Goal: Transaction & Acquisition: Purchase product/service

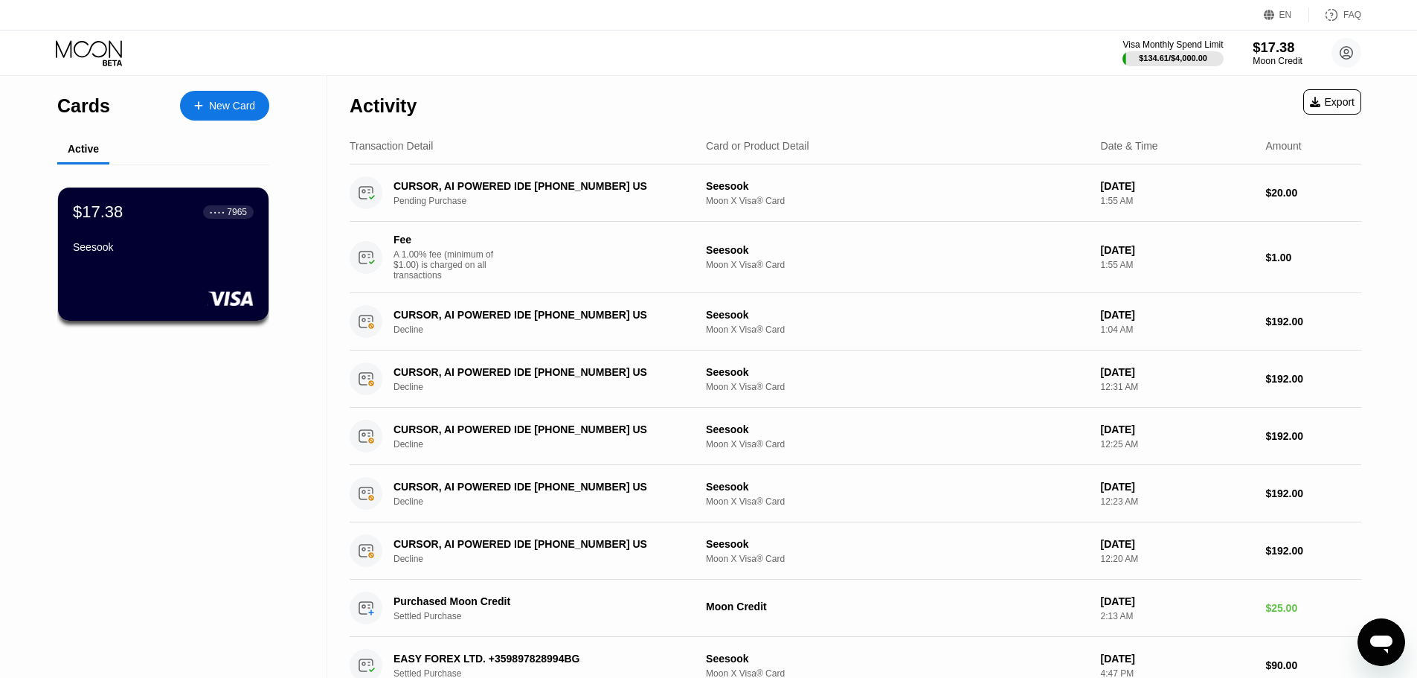
click at [1263, 59] on div "Moon Credit" at bounding box center [1278, 61] width 50 height 10
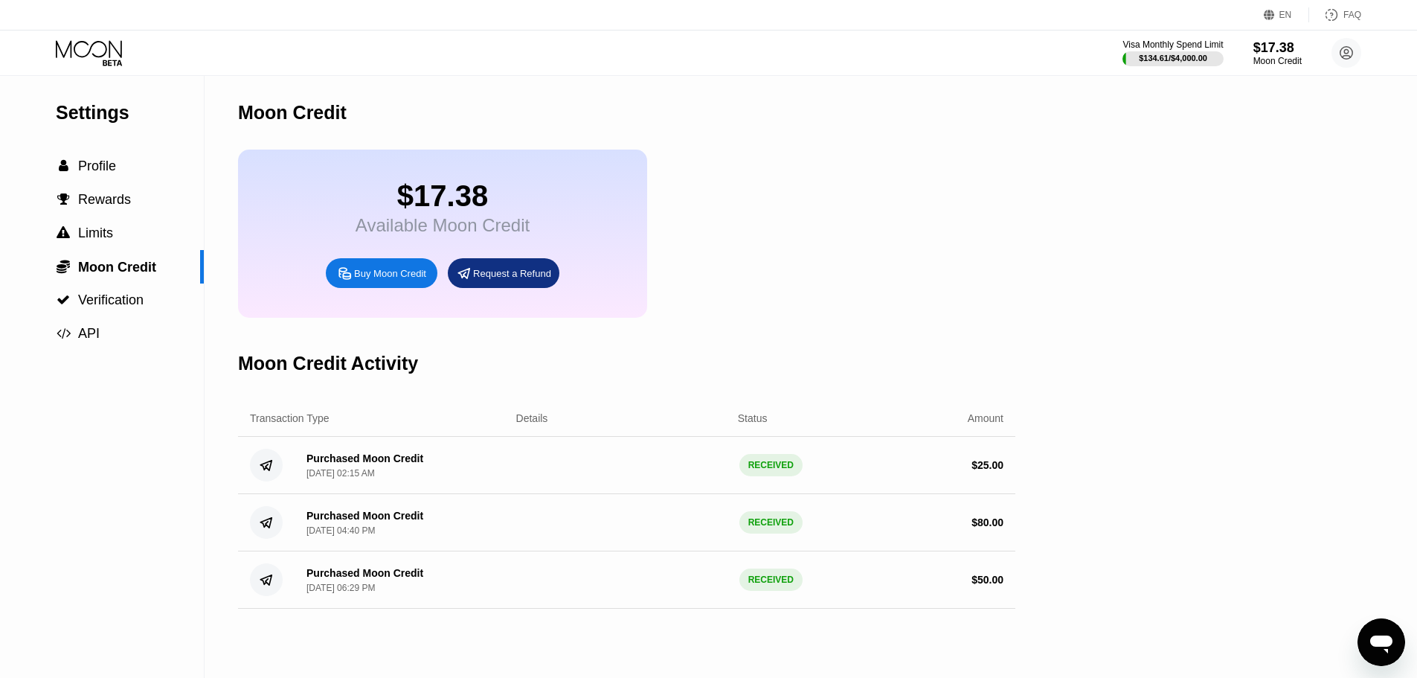
click at [379, 280] on div "Buy Moon Credit" at bounding box center [390, 273] width 72 height 13
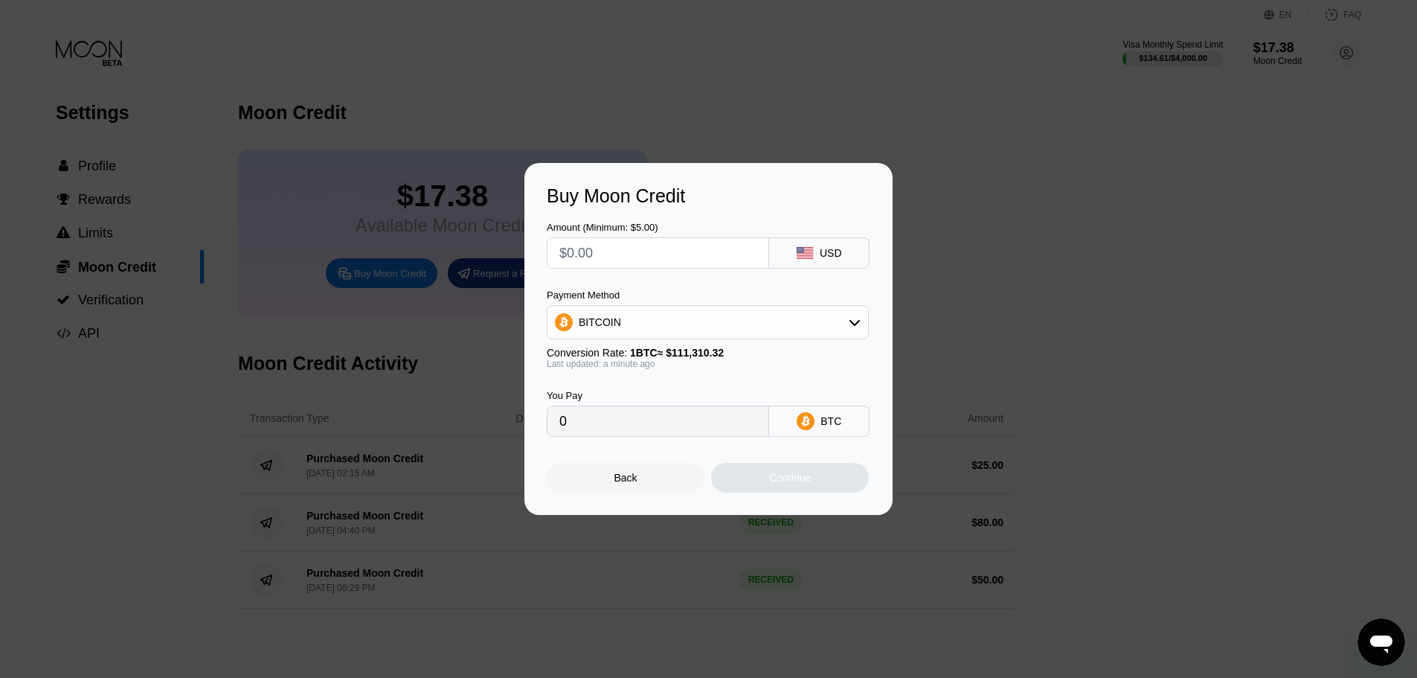
click at [854, 328] on icon at bounding box center [855, 322] width 12 height 12
click at [627, 427] on span "USDC on Polygon" at bounding box center [625, 429] width 85 height 12
click at [630, 254] on input "text" at bounding box center [658, 253] width 197 height 30
type input "$1"
type input "1.00000000"
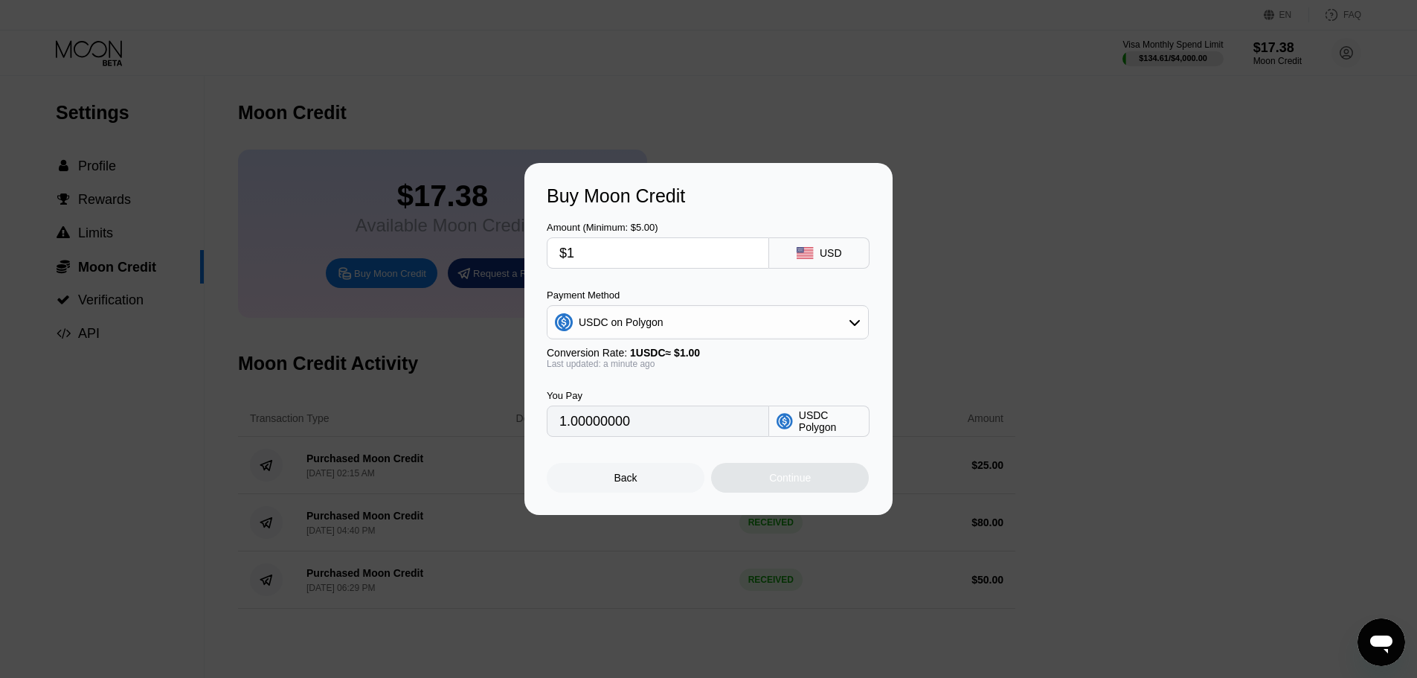
type input "$10"
type input "10.00000000"
type input "$10"
click at [778, 484] on div "Continue" at bounding box center [790, 478] width 42 height 12
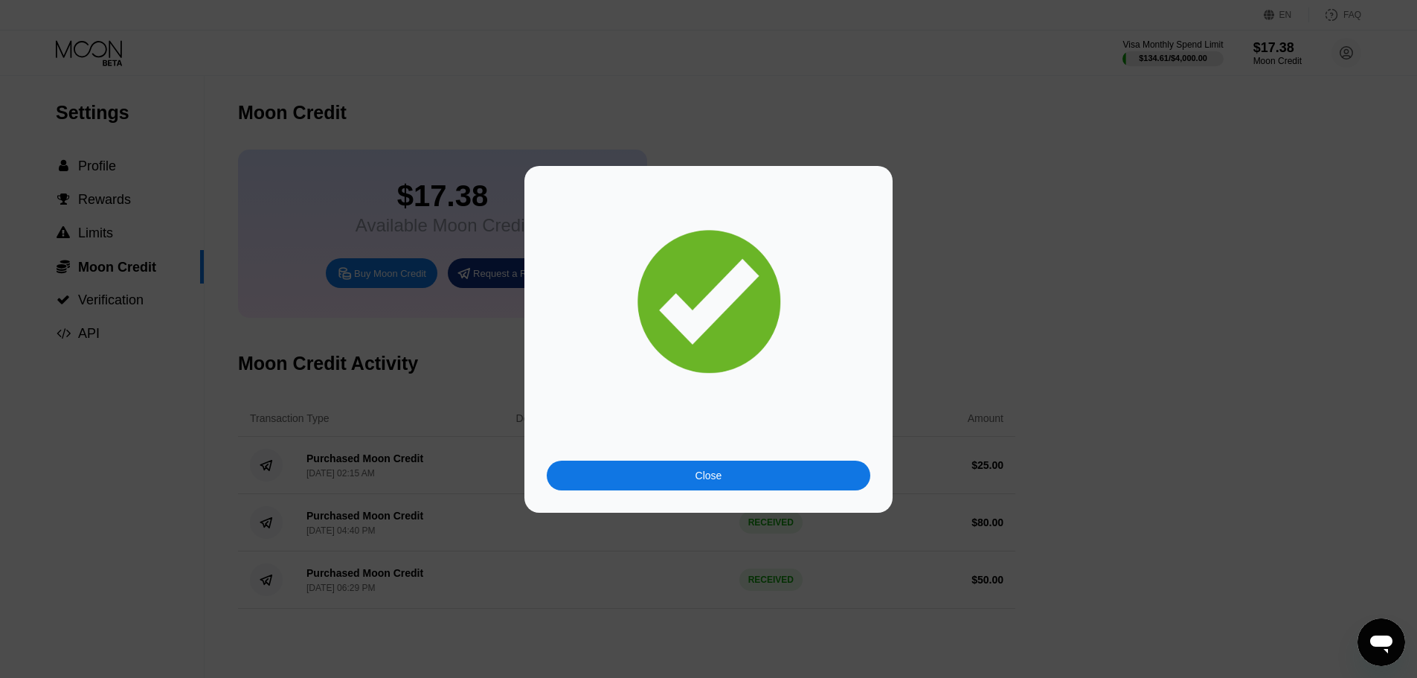
click at [778, 485] on div "Close" at bounding box center [709, 476] width 324 height 30
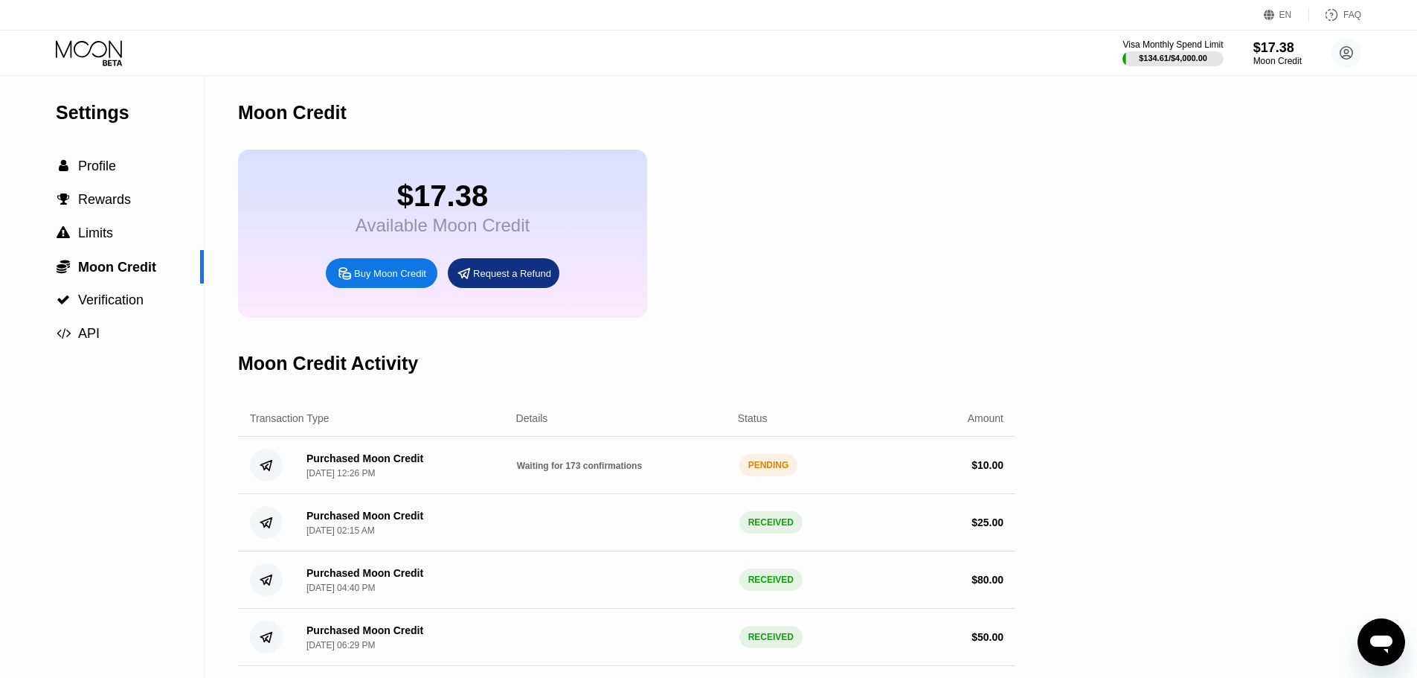
click at [892, 235] on div "$17.38 Available Moon Credit Buy Moon Credit Request a Refund" at bounding box center [627, 234] width 778 height 168
